Goal: Check status: Check status

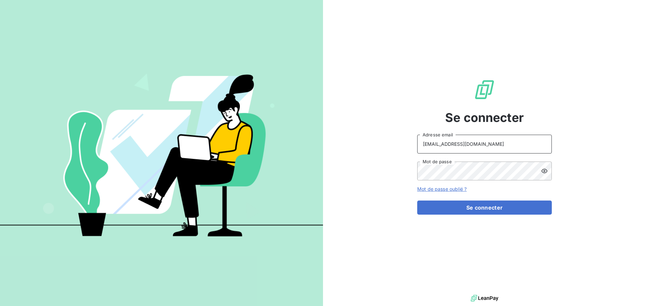
click at [480, 141] on input "[EMAIL_ADDRESS][DOMAIN_NAME]" at bounding box center [484, 144] width 135 height 19
type input "[EMAIL_ADDRESS][DOMAIN_NAME]"
click at [475, 209] on button "Se connecter" at bounding box center [484, 208] width 135 height 14
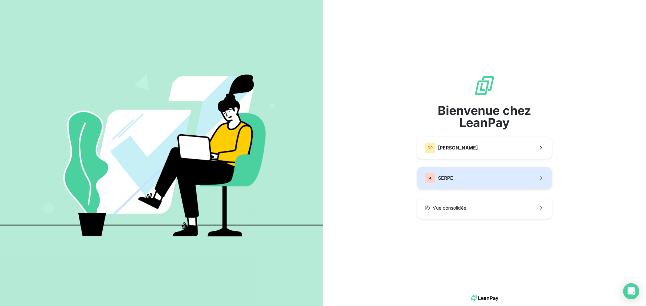
click at [452, 179] on span "SERPE" at bounding box center [445, 178] width 15 height 7
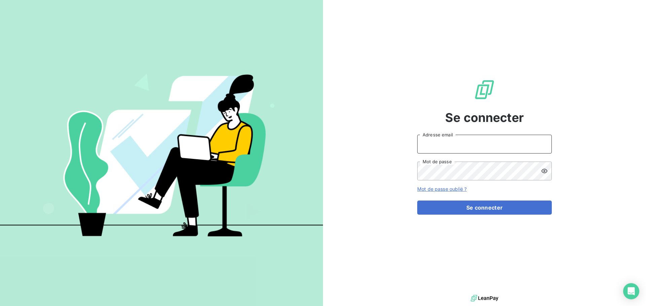
type input "[EMAIL_ADDRESS][DOMAIN_NAME]"
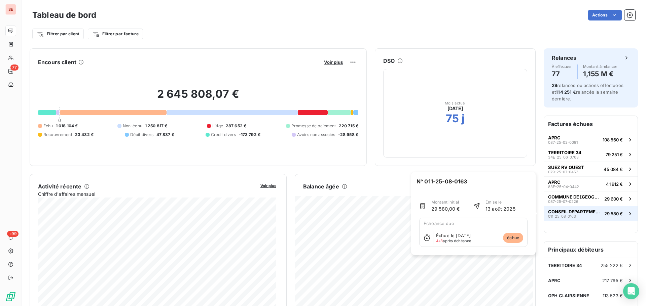
click at [605, 209] on button "CONSEIL DEPARTEMENTAL DE L'AUDE 011-25-08-0163 29 580 €" at bounding box center [590, 213] width 93 height 15
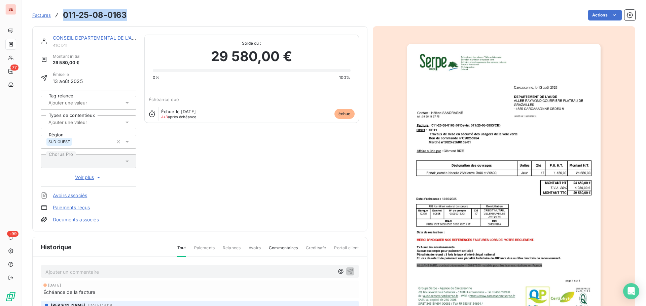
drag, startPoint x: 129, startPoint y: 18, endPoint x: 63, endPoint y: 17, distance: 65.9
click at [63, 17] on div "Factures 011-25-08-0163 Actions" at bounding box center [333, 15] width 603 height 14
copy h3 "011-25-08-0163"
click at [111, 35] on div "CONSEIL DEPARTEMENTAL DE L'AUDE" at bounding box center [94, 38] width 83 height 7
click at [116, 38] on link "CONSEIL DEPARTEMENTAL DE L'AUDE" at bounding box center [97, 38] width 89 height 6
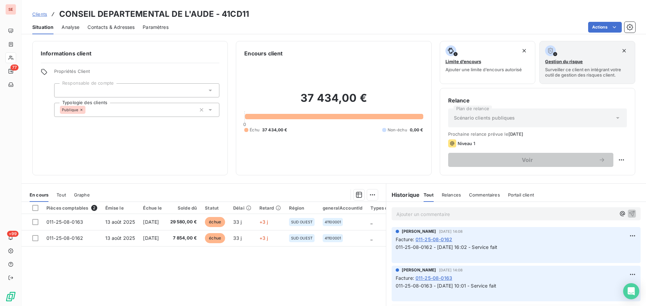
click at [116, 27] on span "Contacts & Adresses" at bounding box center [110, 27] width 47 height 7
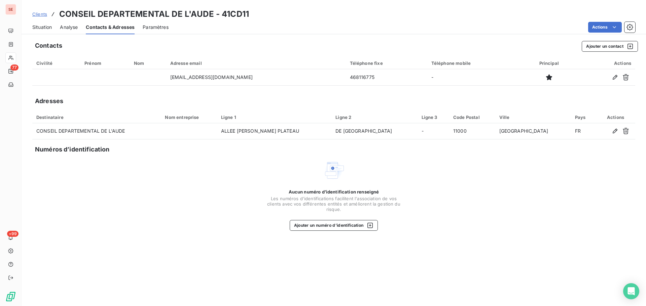
click at [44, 27] on span "Situation" at bounding box center [42, 27] width 20 height 7
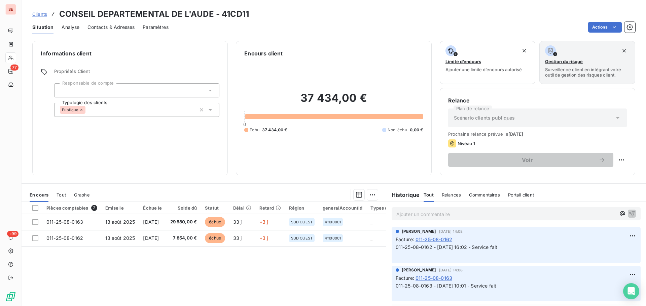
click at [120, 30] on span "Contacts & Adresses" at bounding box center [110, 27] width 47 height 7
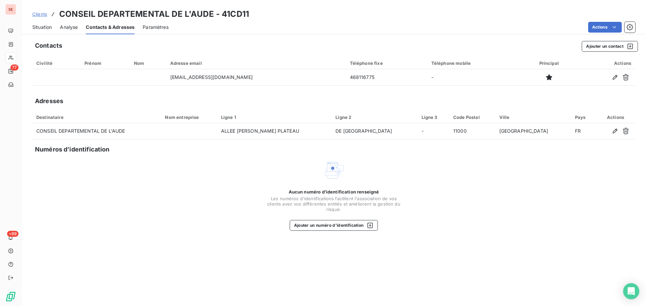
click at [39, 27] on span "Situation" at bounding box center [42, 27] width 20 height 7
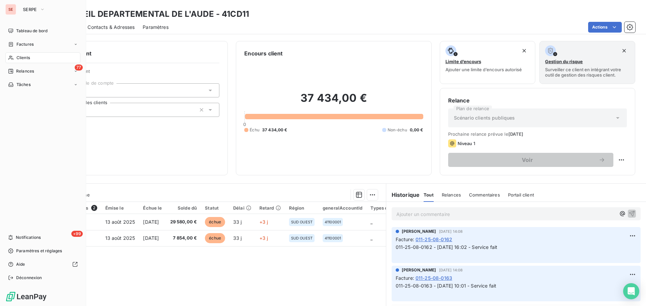
click at [18, 59] on span "Clients" at bounding box center [22, 58] width 13 height 6
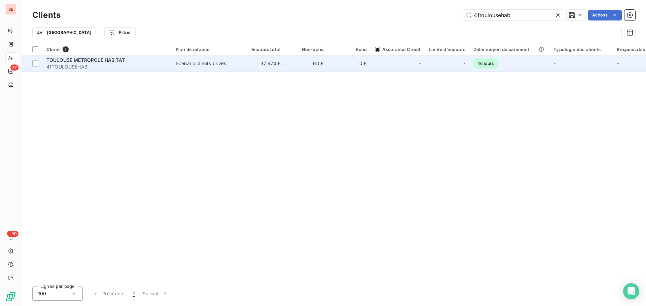
type input "41toulousehab"
click at [311, 63] on td "60 €" at bounding box center [305, 63] width 43 height 16
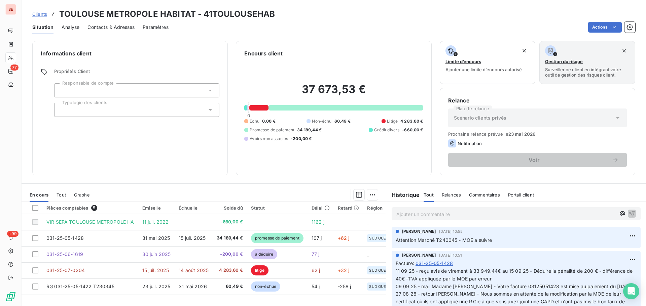
scroll to position [45, 0]
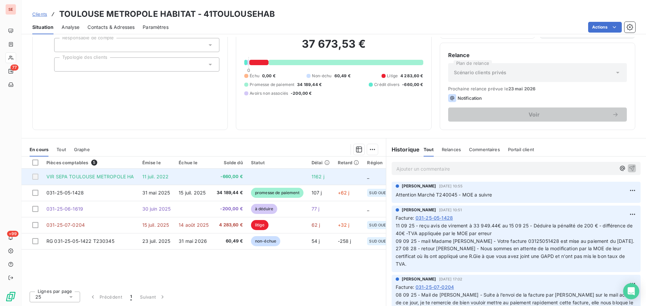
click at [165, 179] on span "11 juil. 2022" at bounding box center [155, 177] width 27 height 6
